Goal: Find contact information: Find contact information

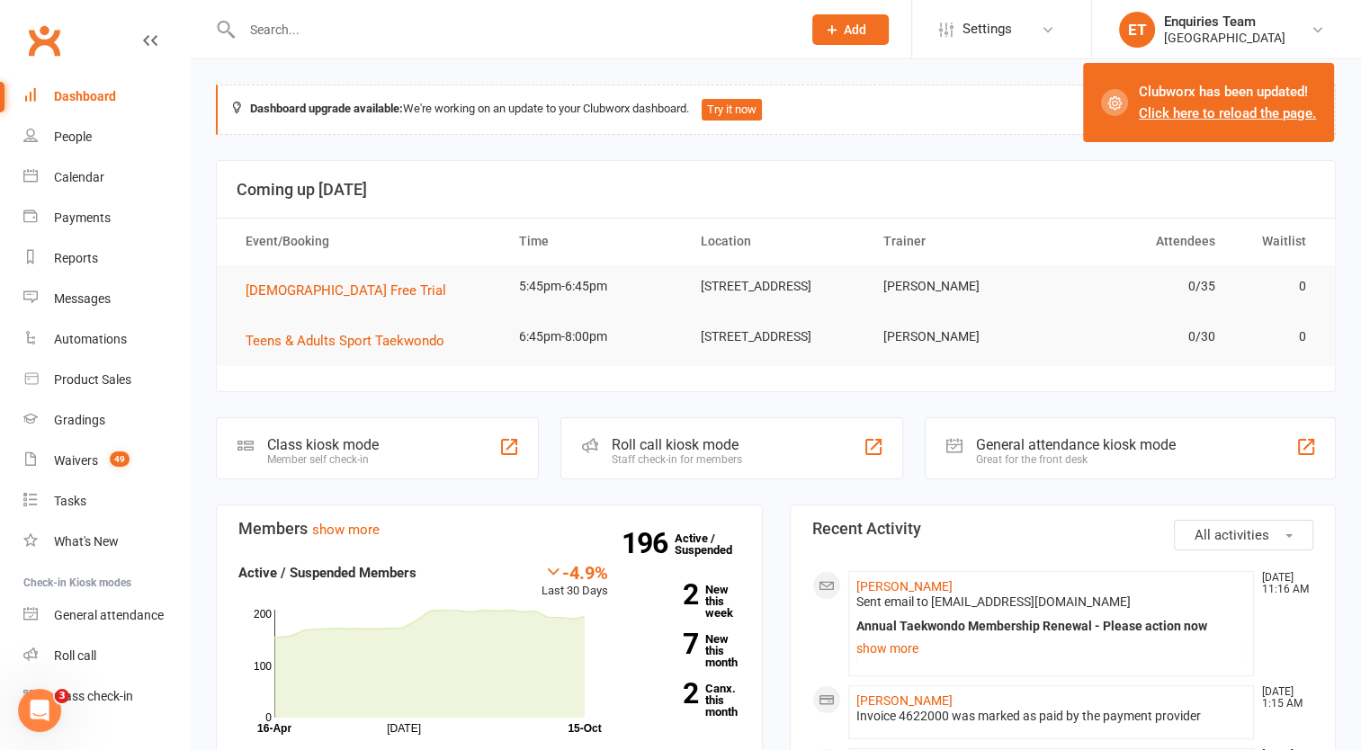
click at [284, 30] on input "text" at bounding box center [513, 29] width 552 height 25
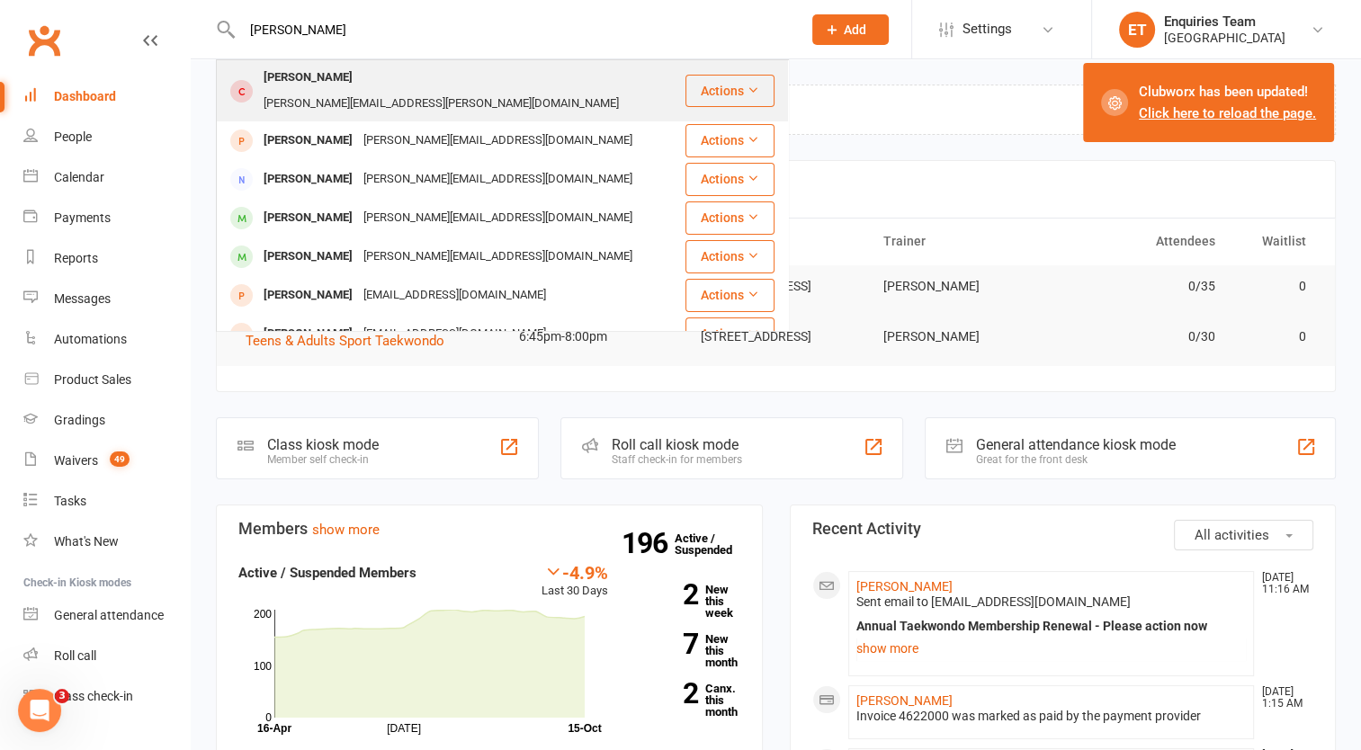
type input "[PERSON_NAME]"
click at [345, 91] on div "[PERSON_NAME][EMAIL_ADDRESS][PERSON_NAME][DOMAIN_NAME]" at bounding box center [441, 104] width 366 height 26
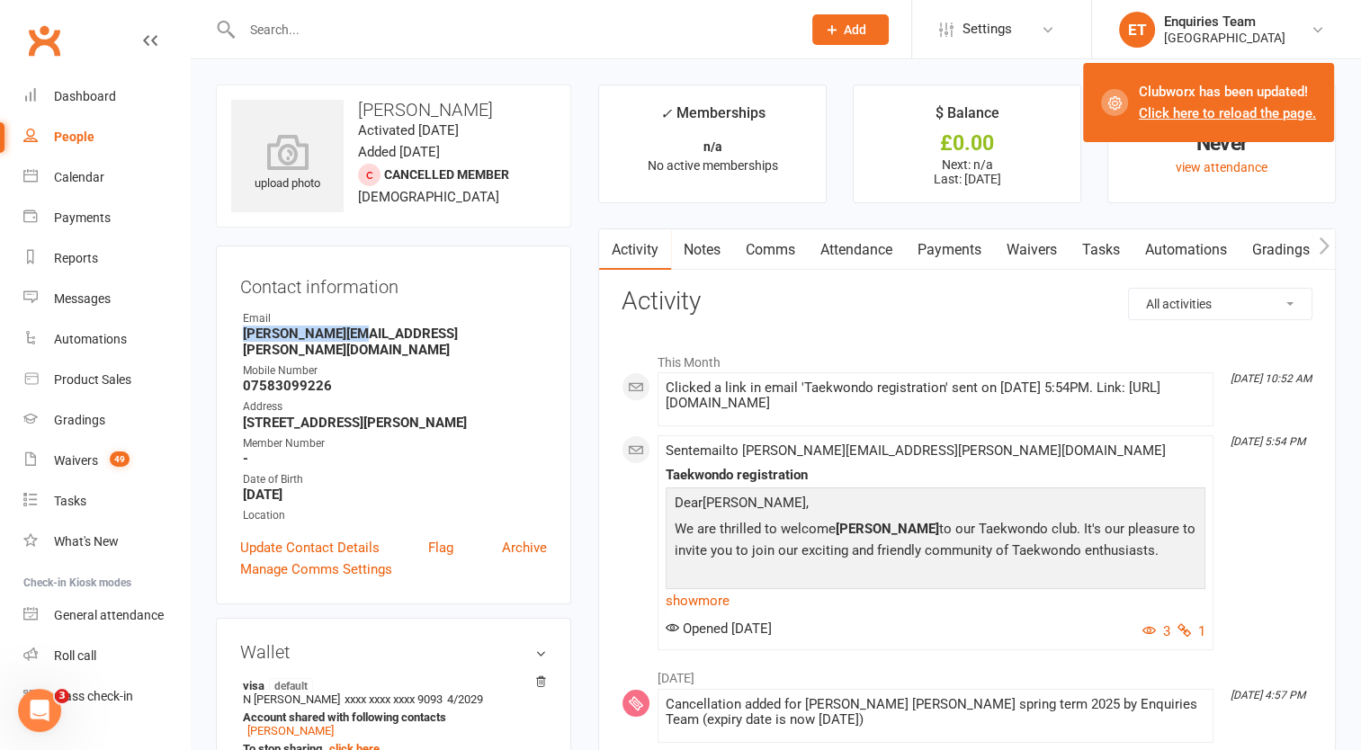
drag, startPoint x: 360, startPoint y: 331, endPoint x: 237, endPoint y: 339, distance: 122.6
click at [237, 339] on div "Contact information Owner Email [PERSON_NAME][EMAIL_ADDRESS][PERSON_NAME][DOMAI…" at bounding box center [393, 425] width 355 height 359
copy strong "[PERSON_NAME][EMAIL_ADDRESS][PERSON_NAME][DOMAIN_NAME]"
